Goal: Task Accomplishment & Management: Manage account settings

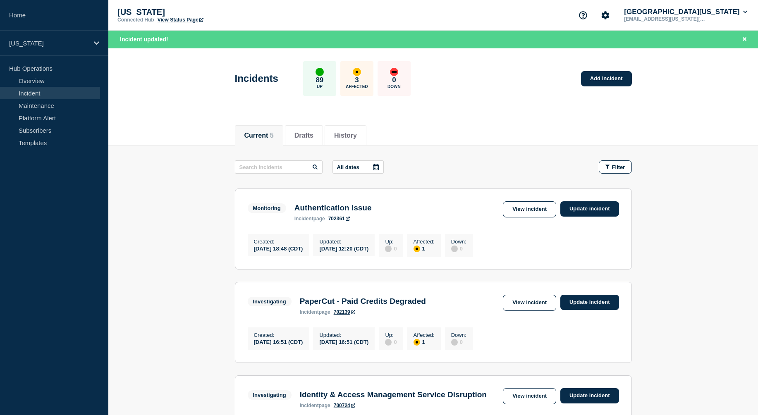
click at [190, 232] on main "All dates Filter Monitoring 1 Affected Authentication issue Created [DATE] 18:4…" at bounding box center [432, 401] width 649 height 510
click at [590, 209] on link "Update incident" at bounding box center [589, 208] width 59 height 15
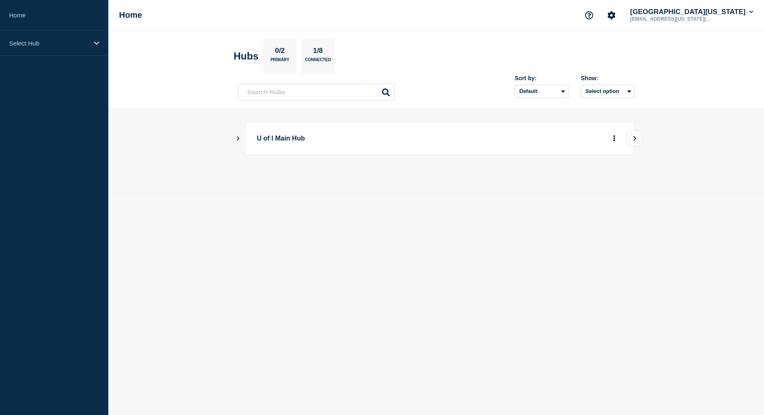
click at [238, 138] on icon "Show Connected Hubs" at bounding box center [238, 138] width 2 height 4
click at [287, 180] on p "[US_STATE]" at bounding box center [333, 180] width 130 height 17
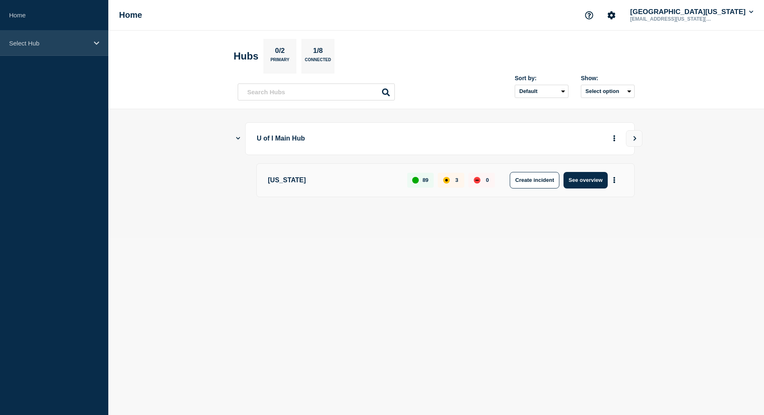
click at [96, 46] on icon at bounding box center [96, 43] width 5 height 6
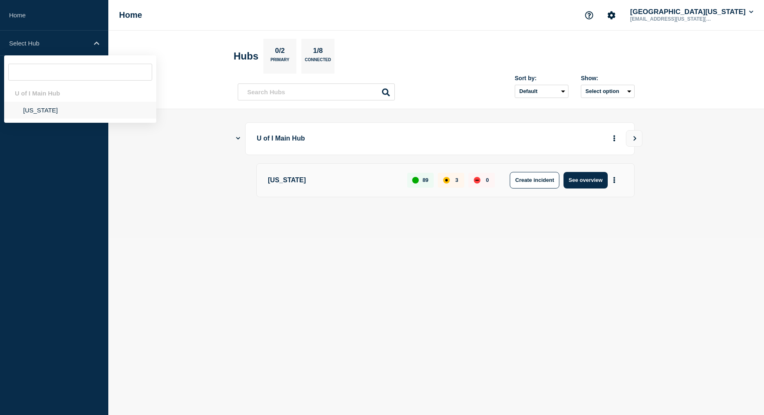
click at [36, 114] on li "[US_STATE]" at bounding box center [80, 110] width 152 height 17
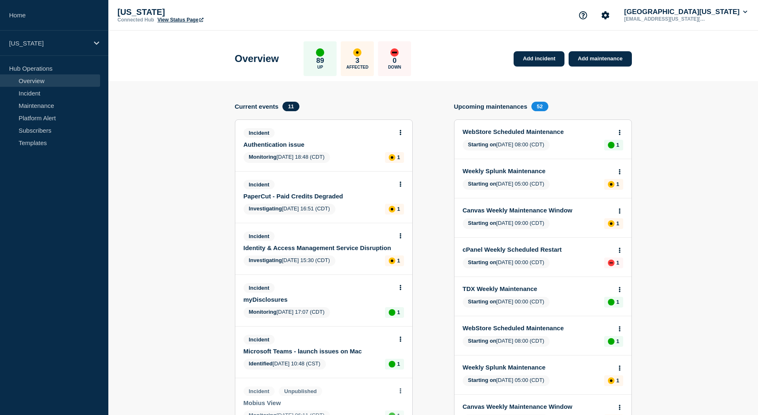
click at [292, 146] on link "Authentication issue" at bounding box center [317, 144] width 149 height 7
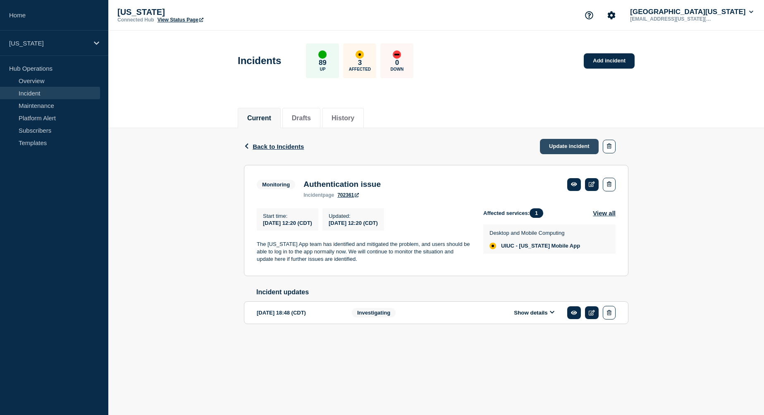
click at [554, 148] on link "Update incident" at bounding box center [569, 146] width 59 height 15
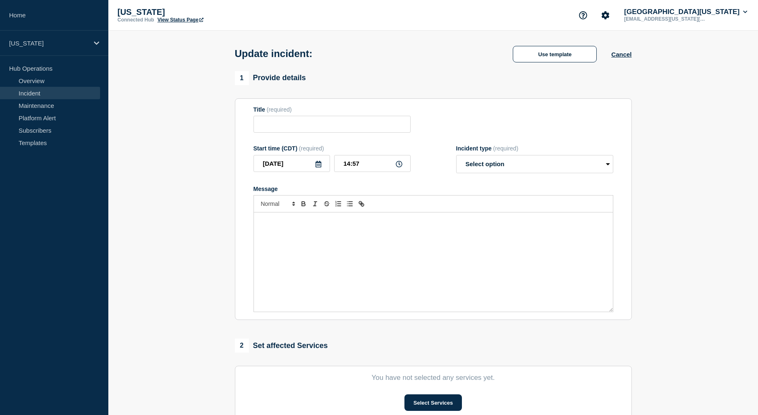
type input "Authentication issue"
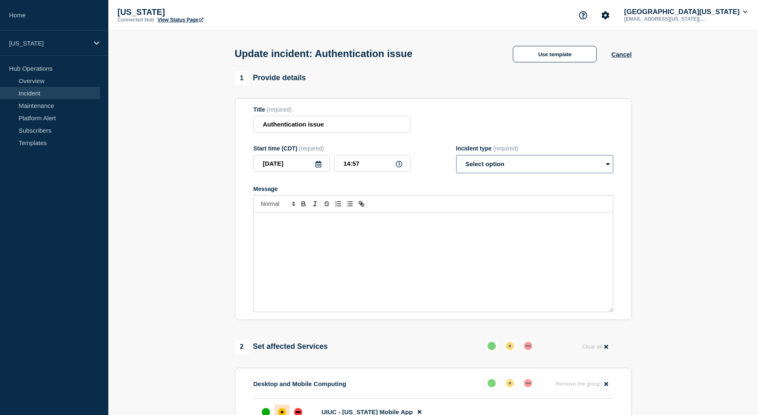
select select "resolved"
click option "Resolved" at bounding box center [0, 0] width 0 height 0
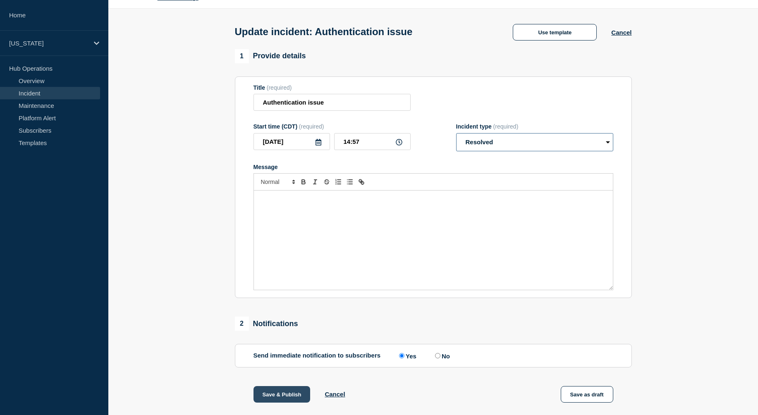
scroll to position [151, 0]
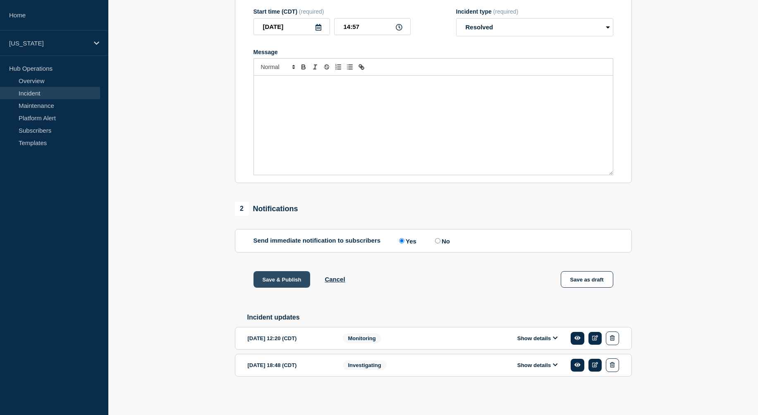
click at [279, 276] on button "Save & Publish" at bounding box center [281, 279] width 57 height 17
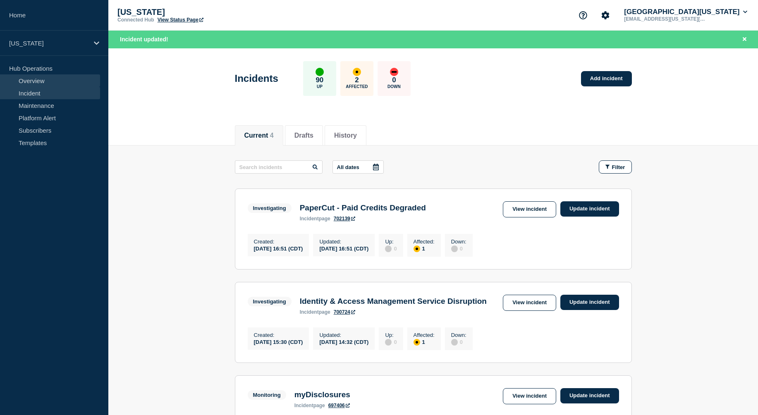
click at [32, 83] on link "Overview" at bounding box center [50, 80] width 100 height 12
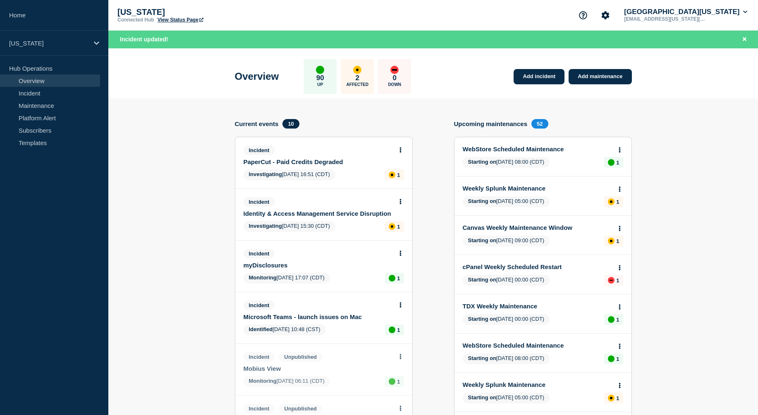
click at [437, 121] on div "Add incident Add maintenance Current events 10 Incident PaperCut - Paid Credits…" at bounding box center [433, 396] width 397 height 554
click at [33, 91] on link "Incident" at bounding box center [50, 93] width 100 height 12
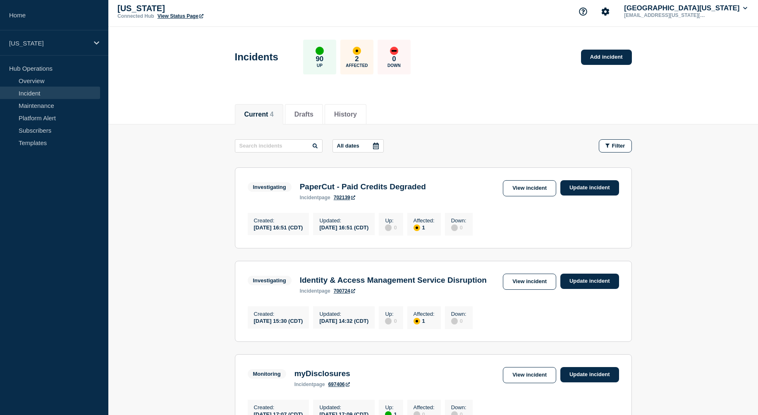
scroll to position [7, 0]
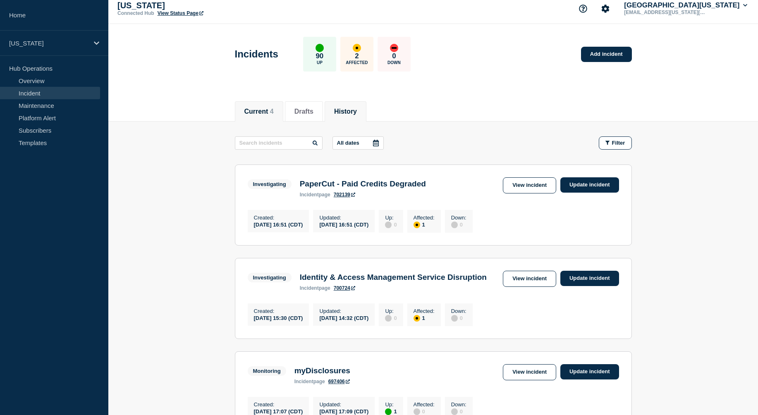
click at [349, 110] on button "History" at bounding box center [345, 111] width 23 height 7
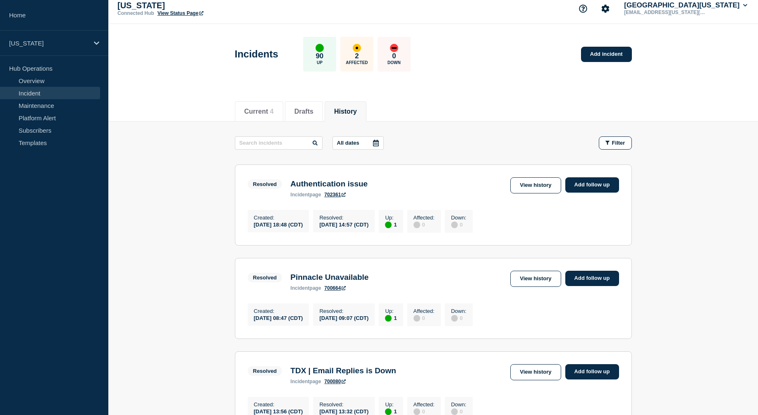
click at [334, 196] on link "702361" at bounding box center [334, 195] width 21 height 6
